Goal: Find specific page/section: Find specific page/section

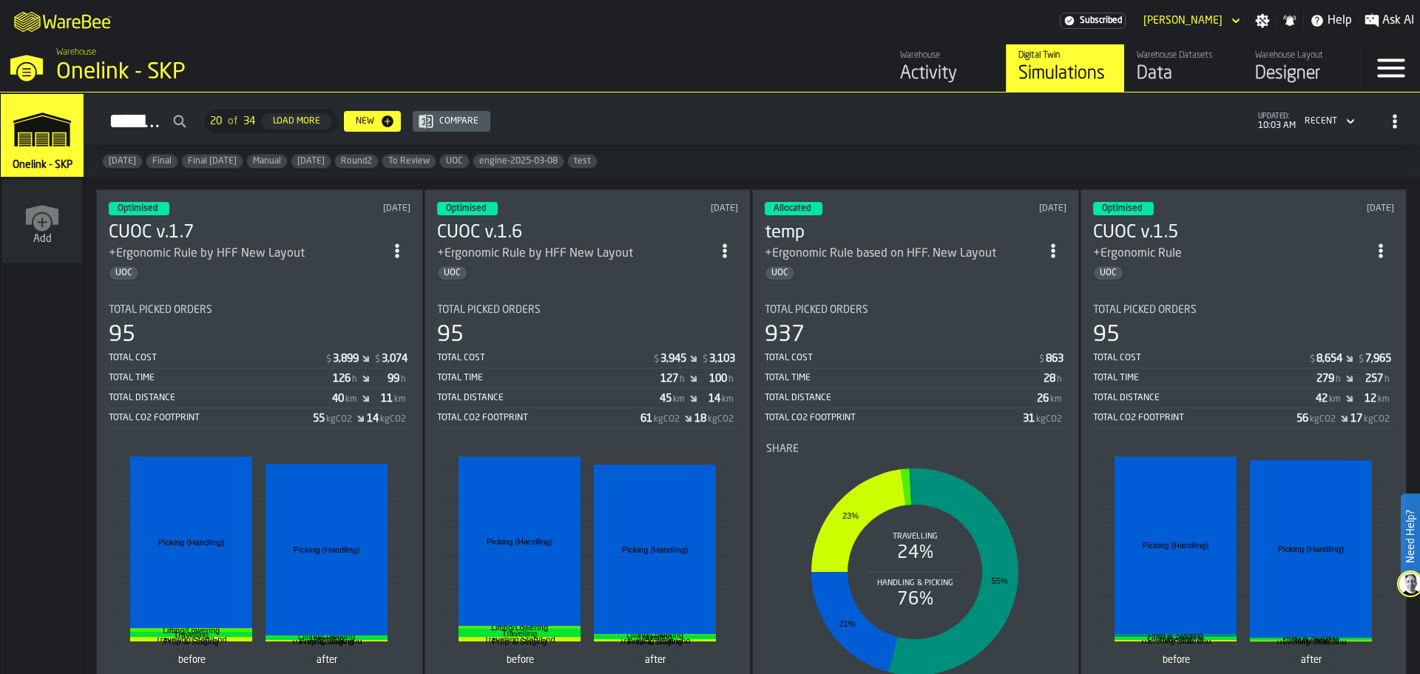
click at [1289, 56] on div "Warehouse Layout" at bounding box center [1302, 55] width 94 height 10
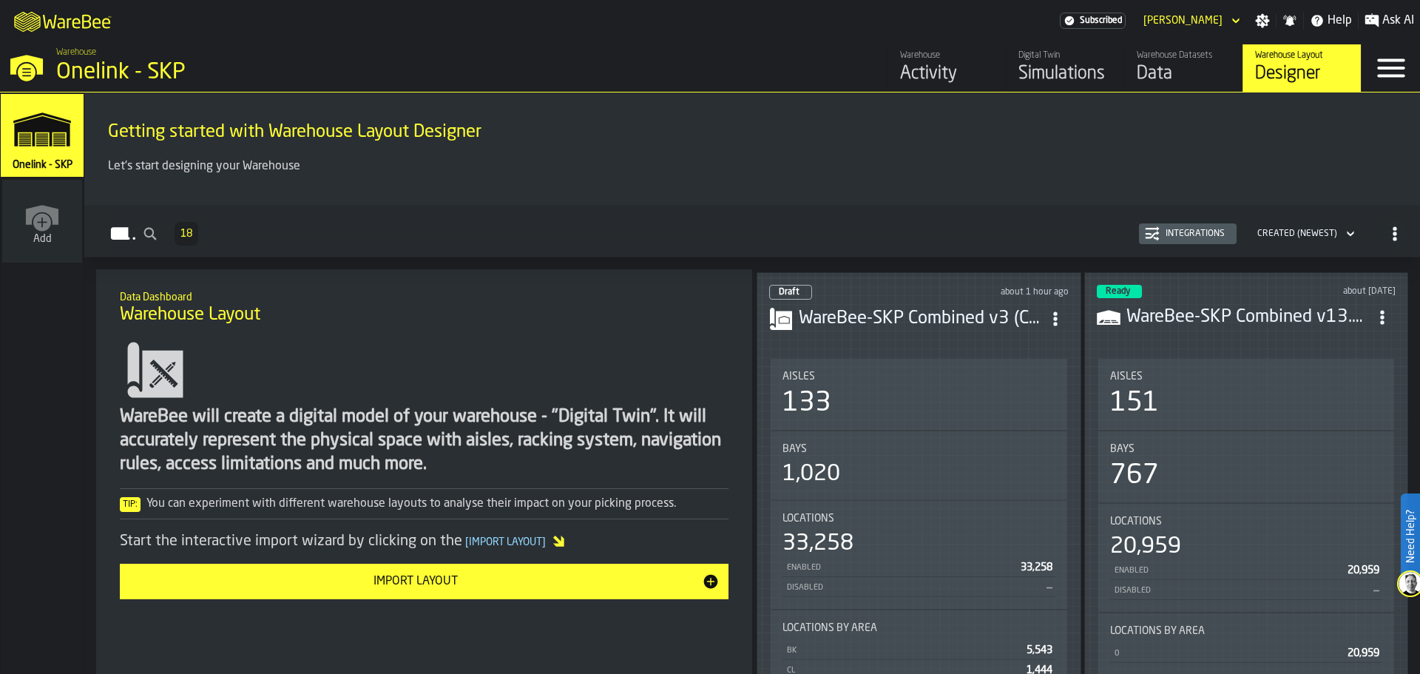
click at [914, 294] on header "Draft about 1 hour ago WareBee-SKP Combined v3 (Conv).csv" at bounding box center [919, 314] width 300 height 59
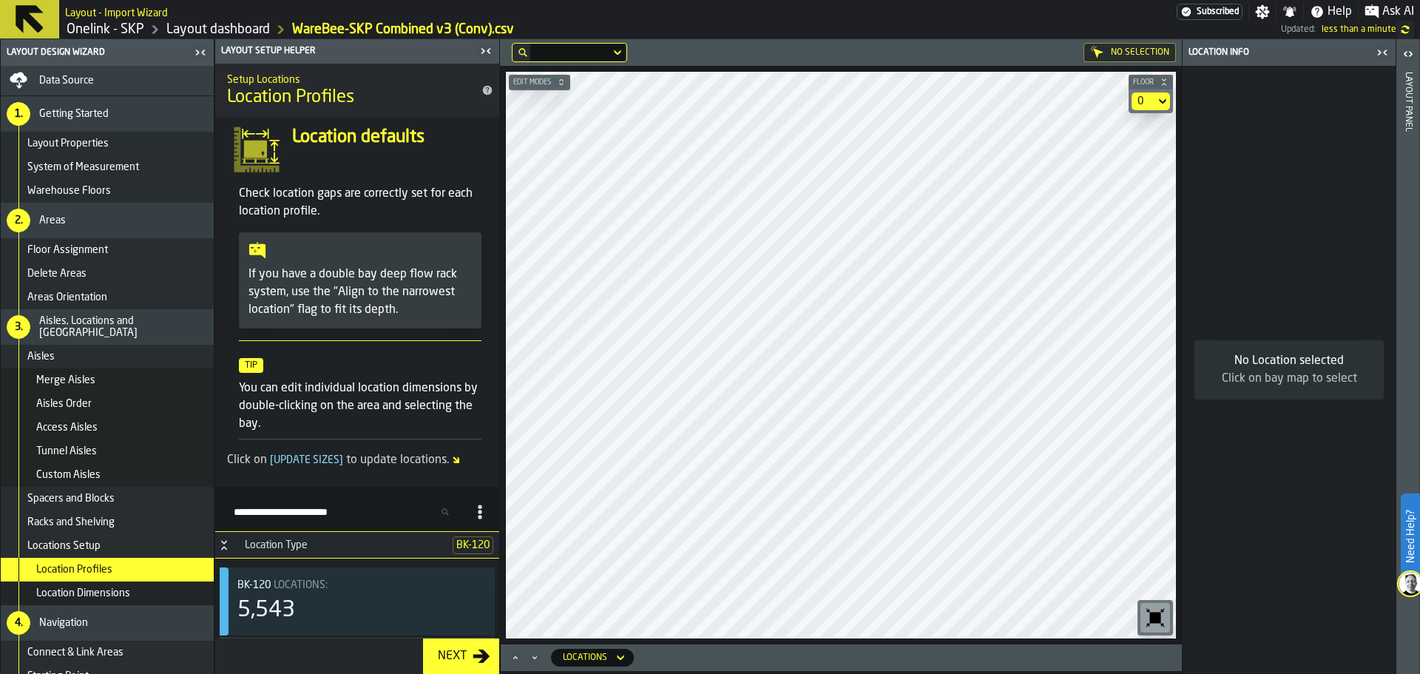
click at [1156, 618] on icon "button-toolbar-undefined" at bounding box center [1155, 617] width 11 height 11
click at [35, 10] on icon at bounding box center [30, 19] width 28 height 28
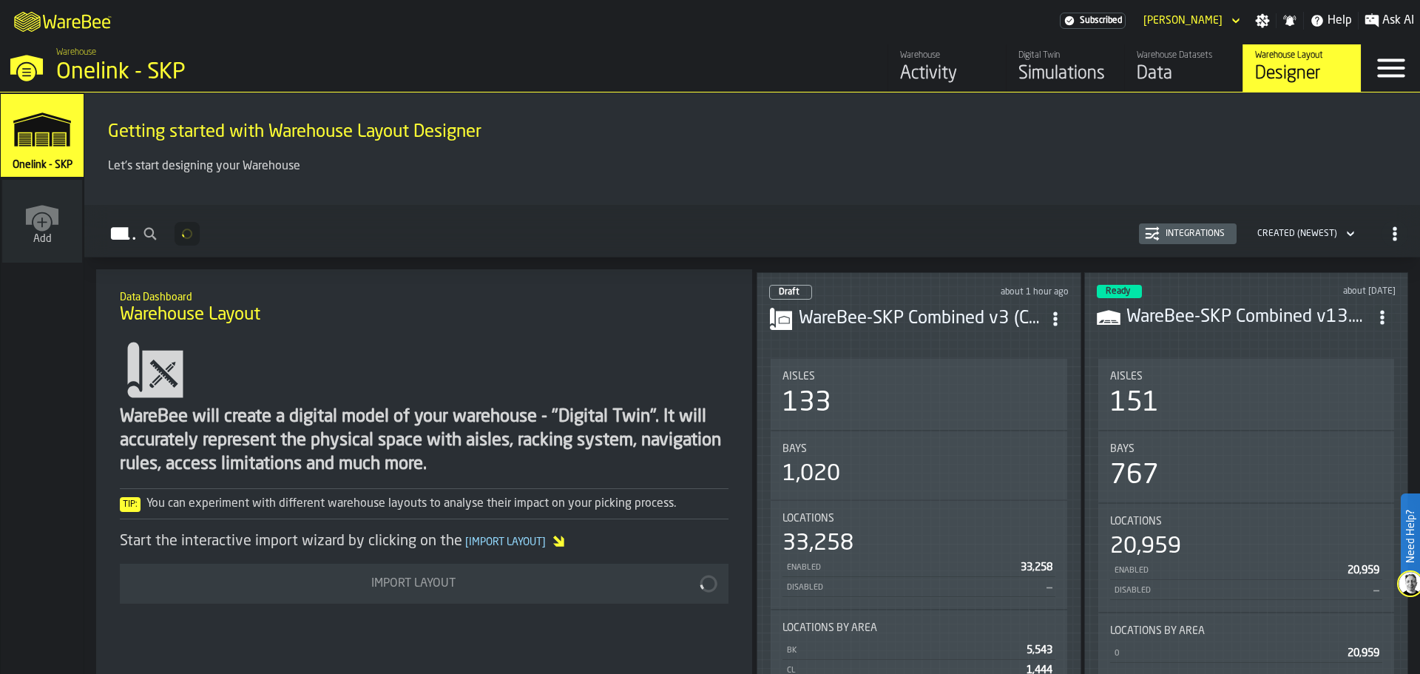
click at [1188, 310] on h3 "WareBee-SKP Combined v13.csv" at bounding box center [1248, 318] width 243 height 24
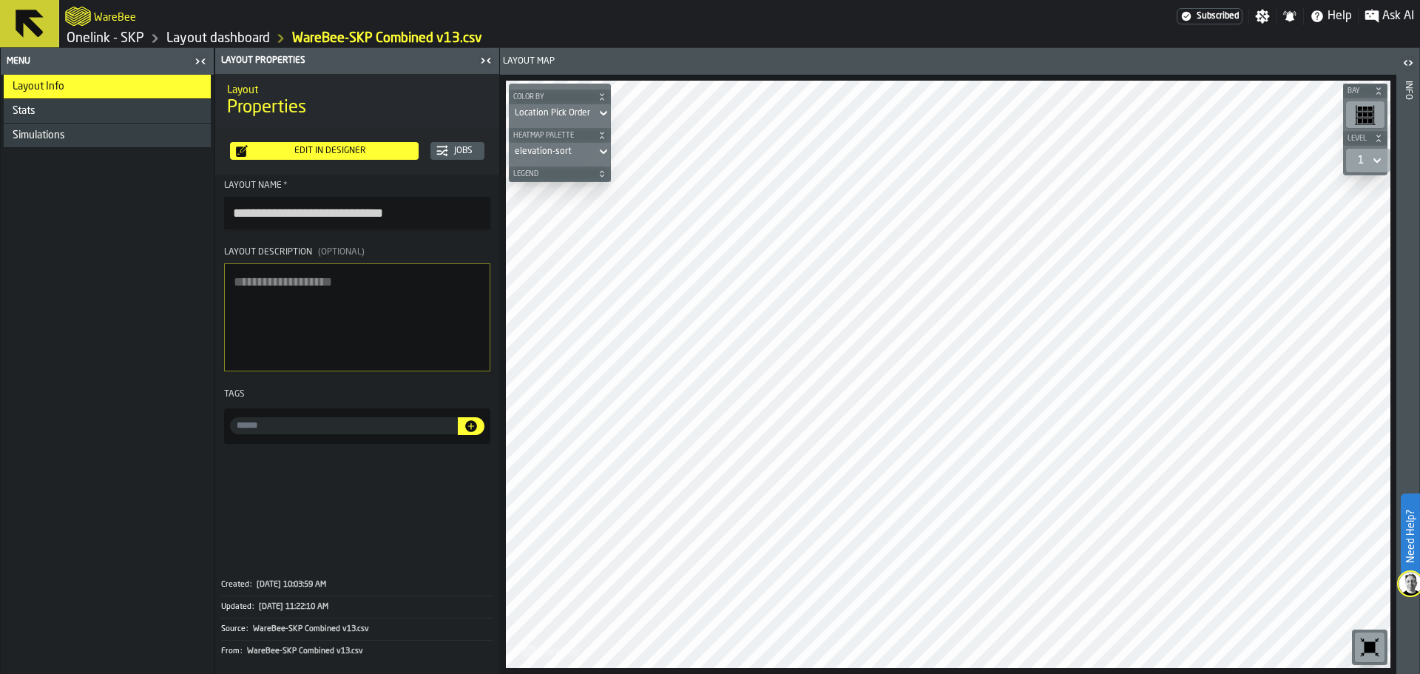
drag, startPoint x: 739, startPoint y: 672, endPoint x: 689, endPoint y: 669, distance: 49.7
click at [690, 669] on div "Bay Level 1 M A K I N G W A R E H O U S E S M O R E EF F I C I E N T Color by L…" at bounding box center [948, 374] width 897 height 599
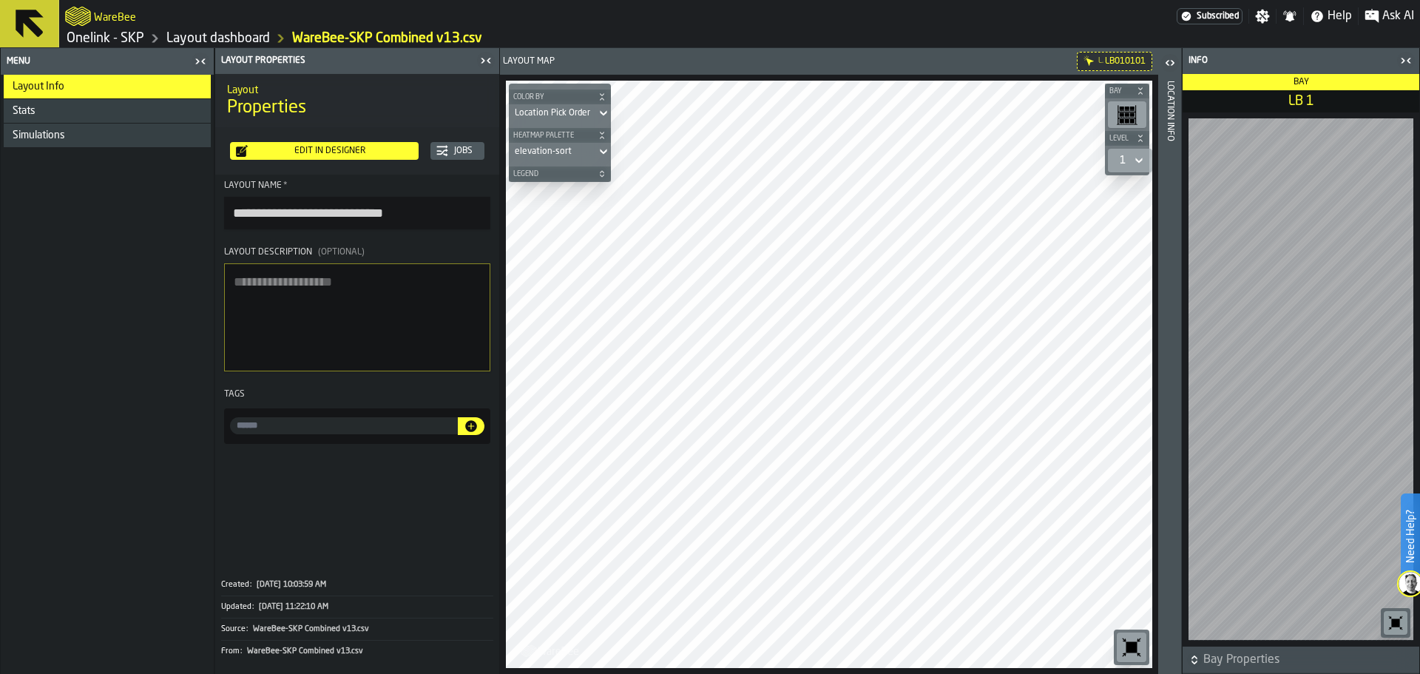
click at [1127, 651] on icon "button-toolbar-undefined" at bounding box center [1132, 647] width 11 height 11
click at [1178, 65] on icon "button-toggle-Open" at bounding box center [1170, 63] width 18 height 18
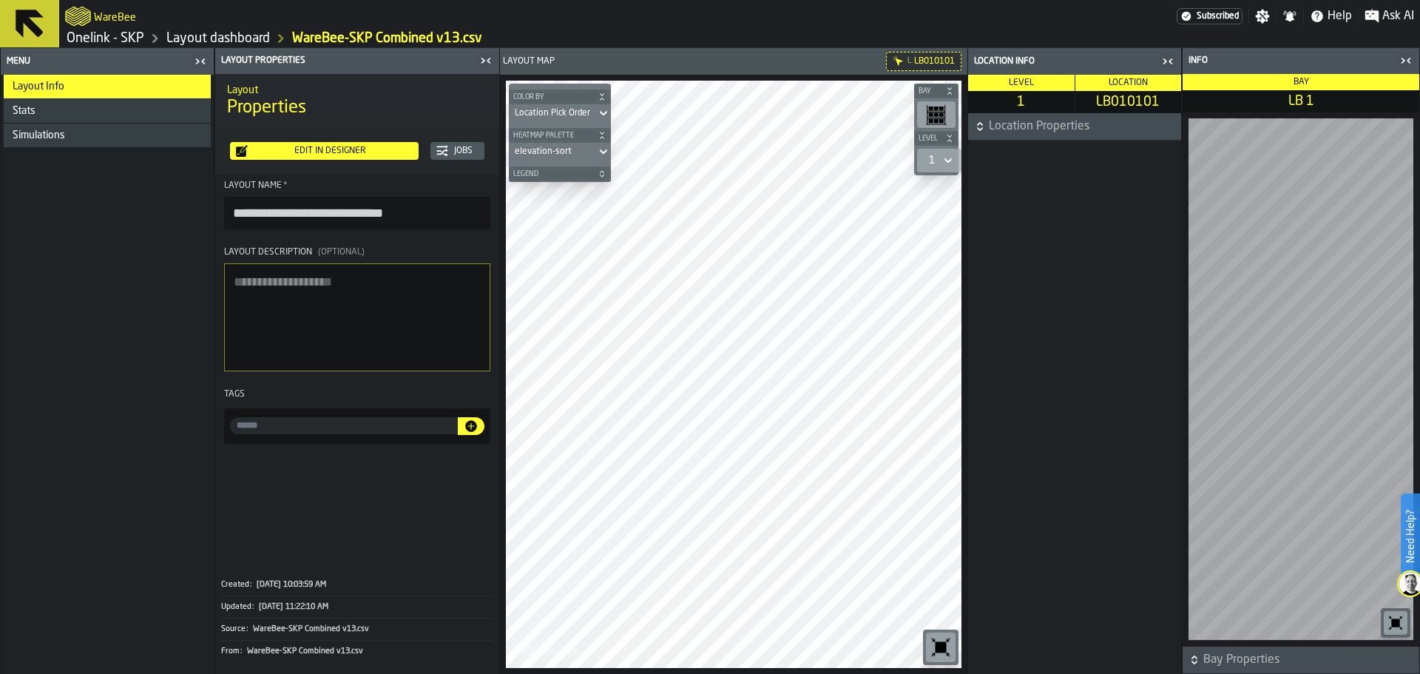
click at [1402, 55] on icon "button-toggle-Close me" at bounding box center [1406, 61] width 18 height 18
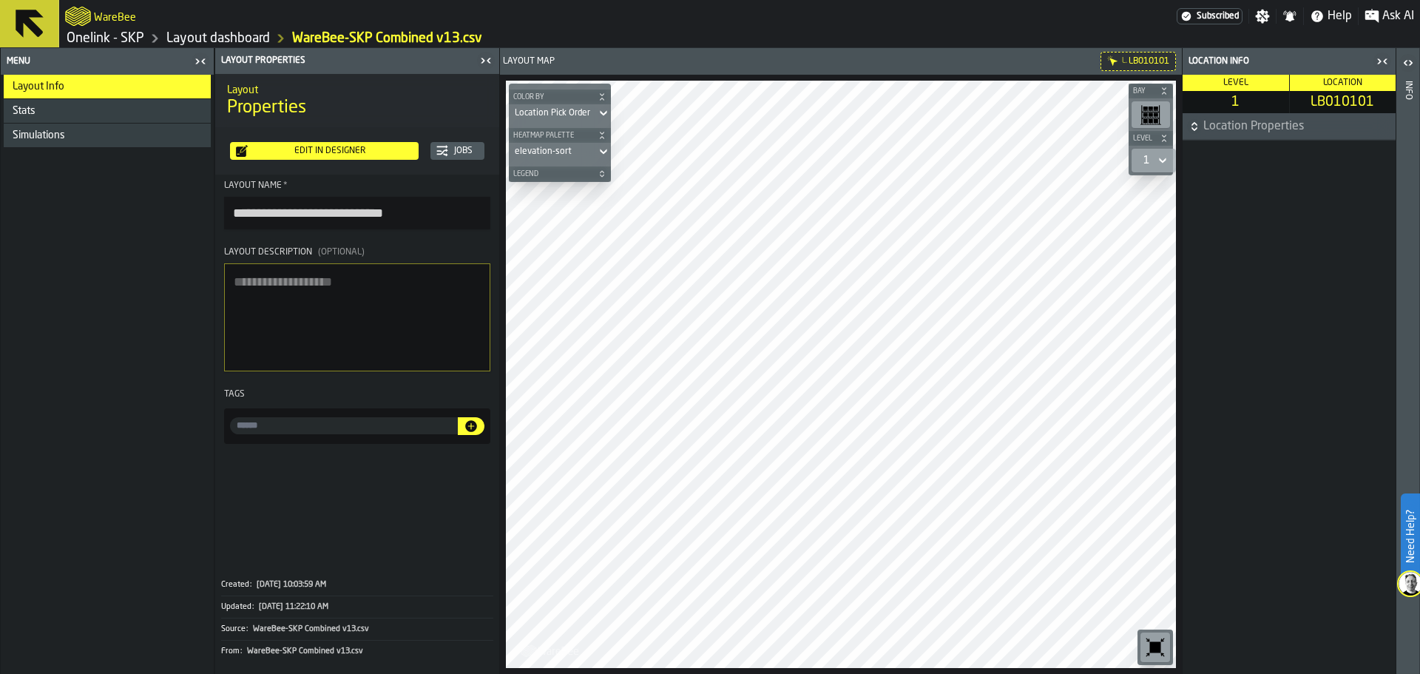
click at [1383, 60] on icon "button-toggle-Close me" at bounding box center [1383, 62] width 18 height 18
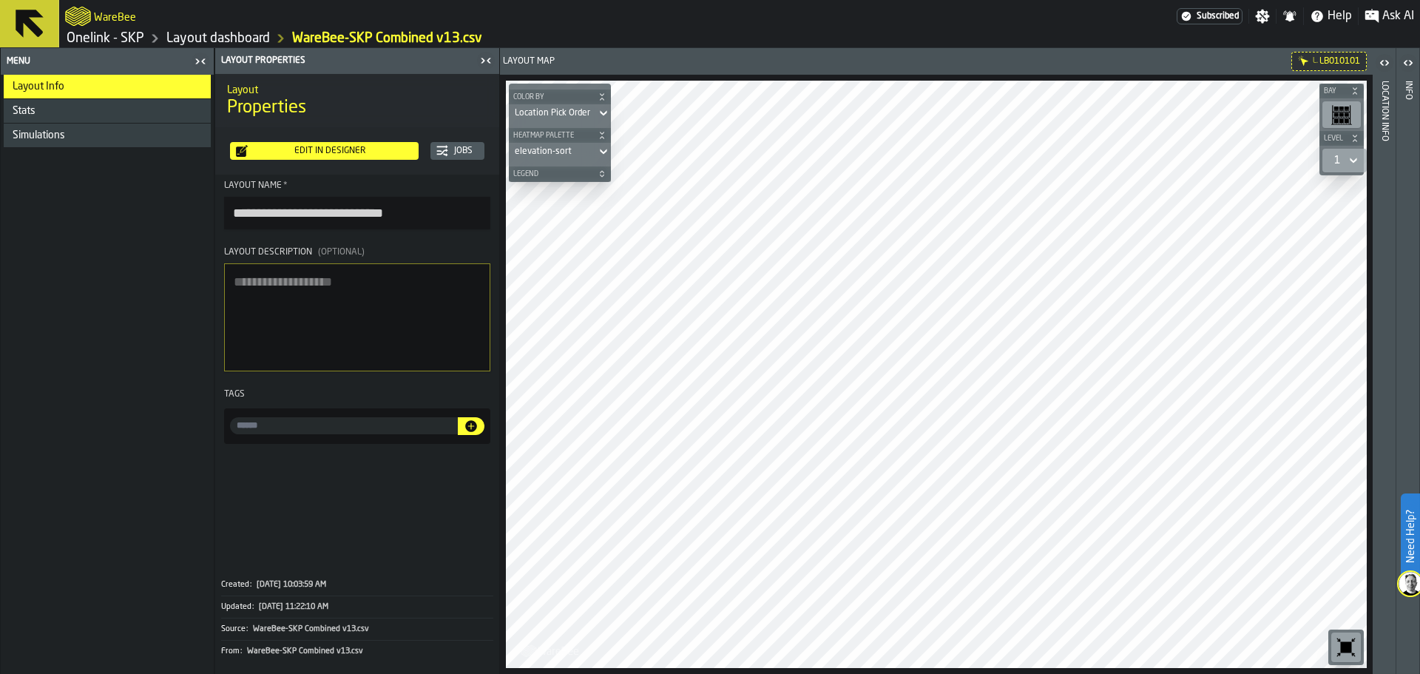
click at [1346, 161] on icon at bounding box center [1353, 161] width 15 height 18
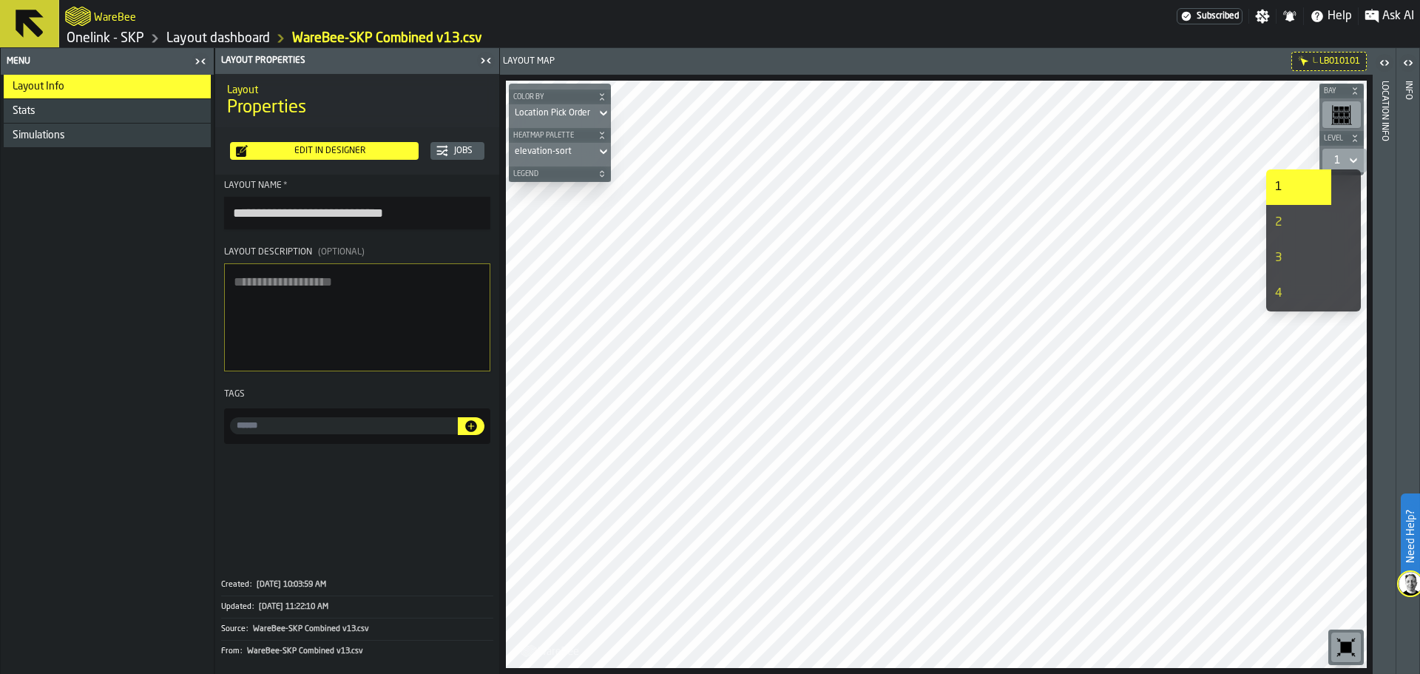
click at [1346, 161] on icon at bounding box center [1353, 161] width 15 height 18
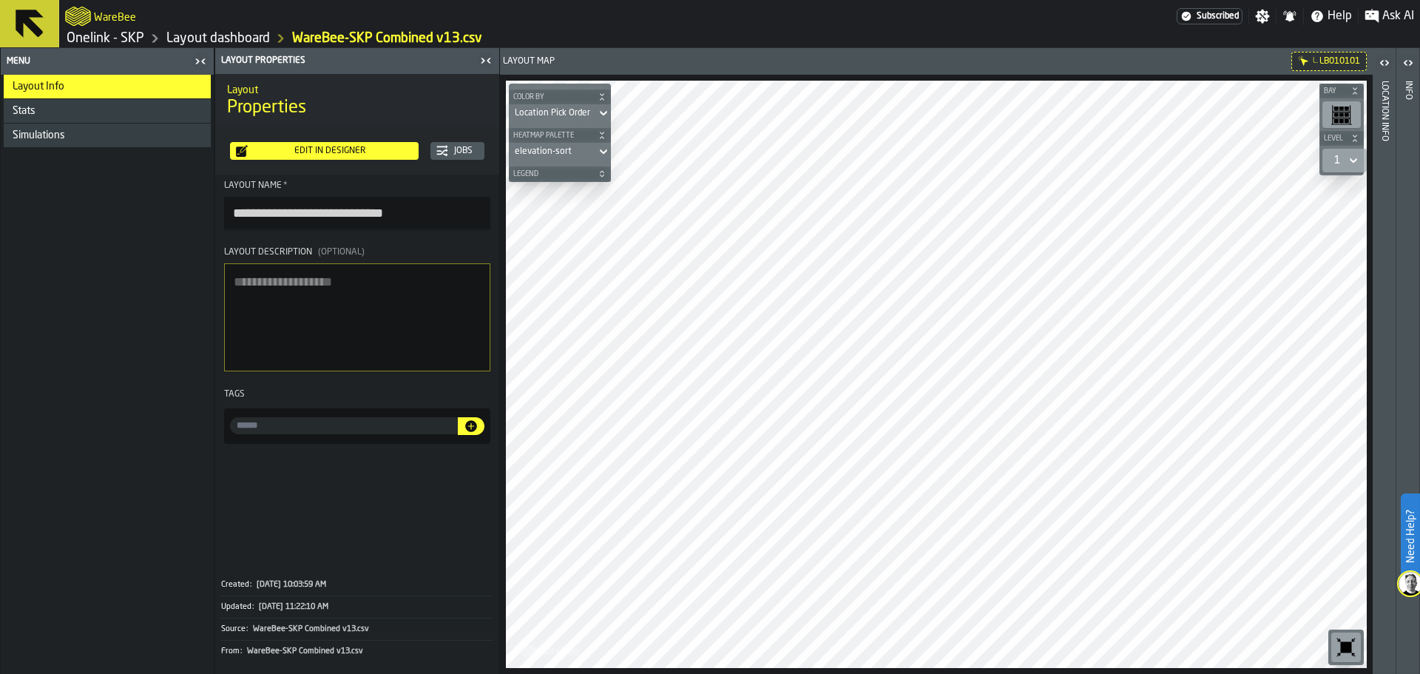
click at [599, 176] on icon "button-" at bounding box center [602, 173] width 9 height 9
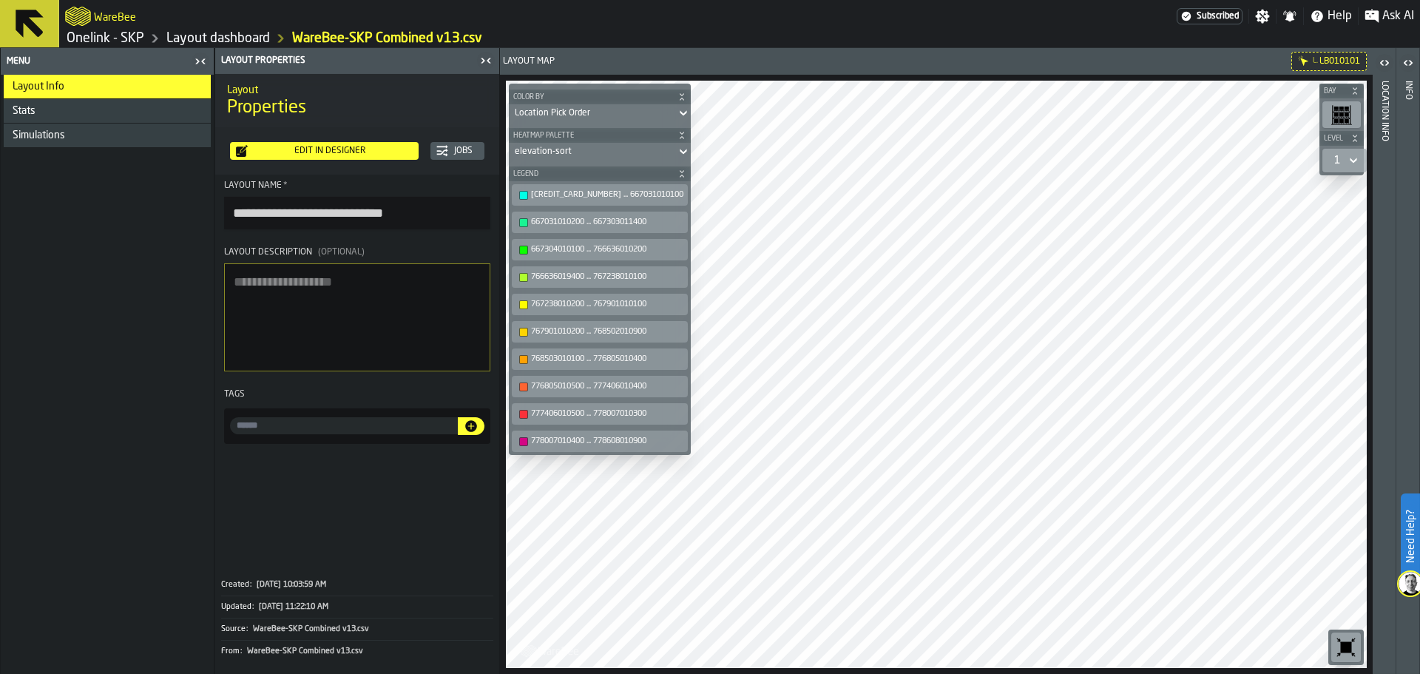
click at [632, 172] on span "Legend" at bounding box center [592, 174] width 164 height 8
